Goal: Task Accomplishment & Management: Manage account settings

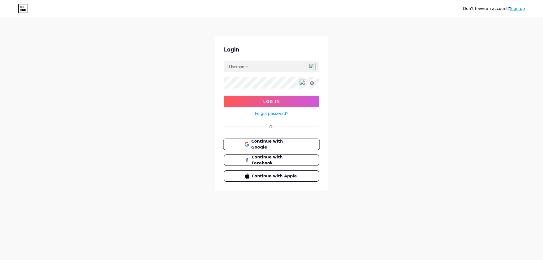
click at [278, 145] on span "Continue with Google" at bounding box center [274, 144] width 47 height 12
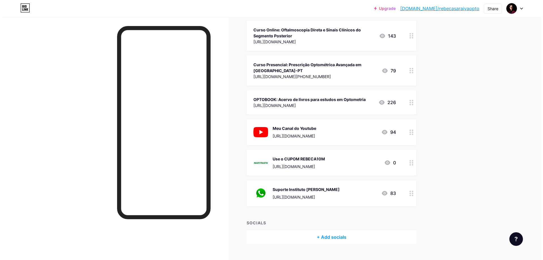
scroll to position [255, 0]
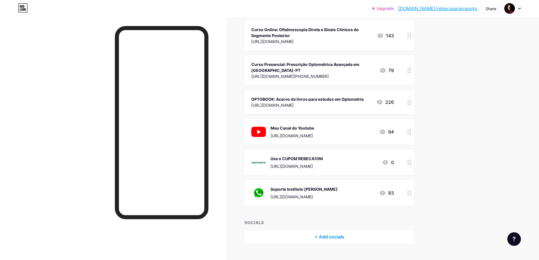
click at [332, 196] on div "[URL][DOMAIN_NAME]" at bounding box center [304, 197] width 67 height 6
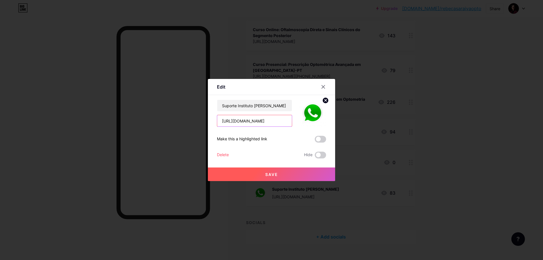
drag, startPoint x: 250, startPoint y: 121, endPoint x: 205, endPoint y: 122, distance: 44.4
click at [205, 122] on div "Edit Content YouTube Play YouTube video without leaving your page. ADD Vimeo Pl…" at bounding box center [271, 130] width 543 height 260
